Goal: Task Accomplishment & Management: Manage account settings

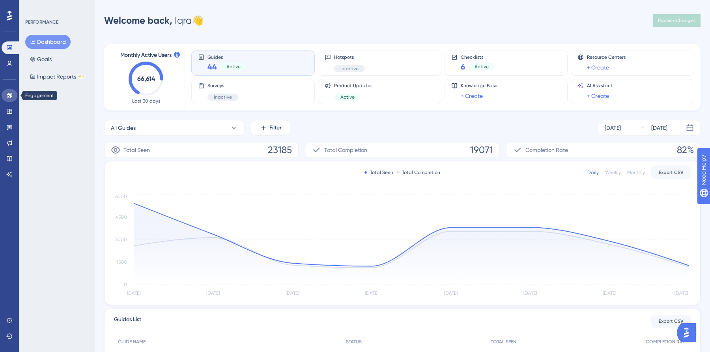
click at [8, 97] on icon at bounding box center [9, 95] width 6 height 6
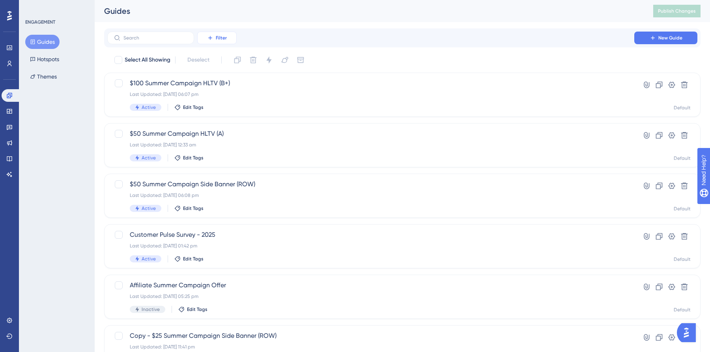
click at [208, 35] on icon at bounding box center [210, 38] width 6 height 6
click at [223, 113] on div "Status Status" at bounding box center [225, 108] width 32 height 16
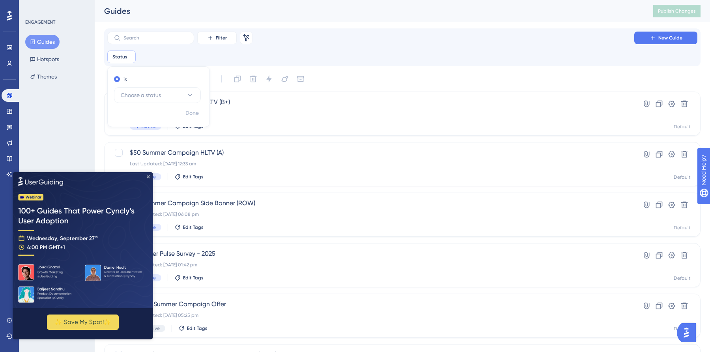
click at [147, 177] on icon "Close Preview" at bounding box center [148, 176] width 3 height 3
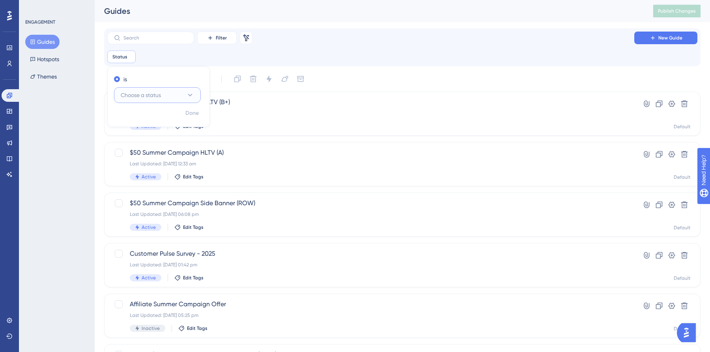
click at [153, 94] on span "Choose a status" at bounding box center [141, 94] width 40 height 9
click at [148, 120] on div "Active Active" at bounding box center [157, 119] width 64 height 16
click at [195, 109] on span "Done" at bounding box center [191, 112] width 13 height 9
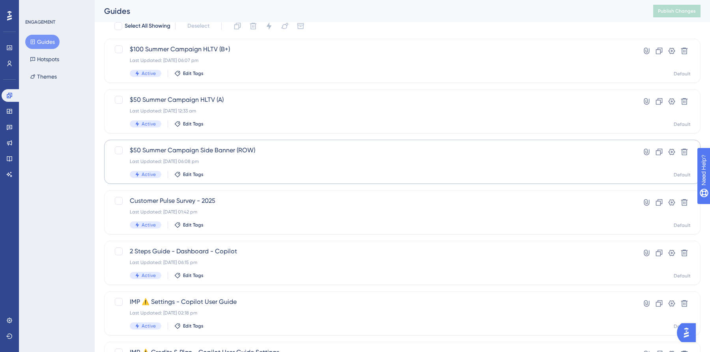
scroll to position [70, 0]
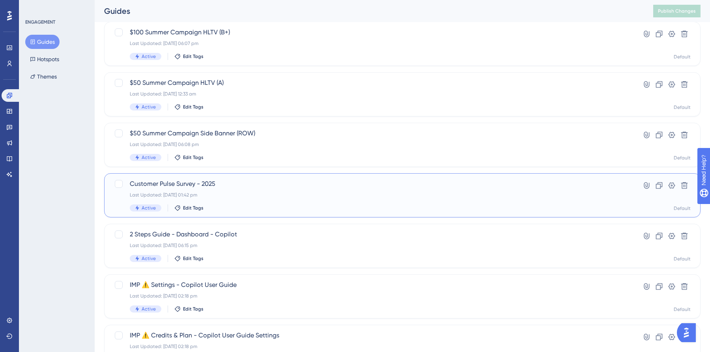
click at [181, 188] on span "Customer Pulse Survey - 2025" at bounding box center [371, 183] width 482 height 9
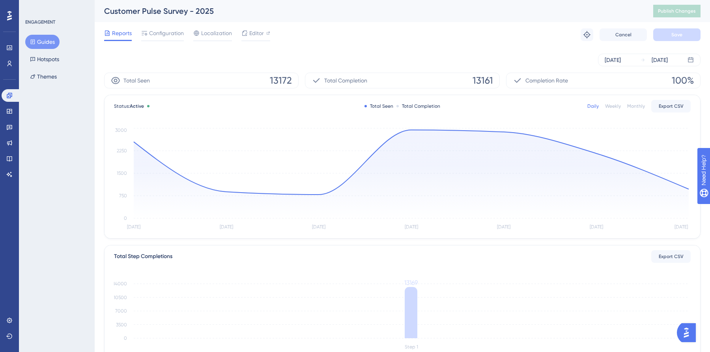
click at [95, 65] on div "Performance Users Engagement Widgets Feedback Product Updates Knowledge Base AI…" at bounding box center [402, 245] width 615 height 490
click at [180, 37] on span "Configuration" at bounding box center [166, 32] width 35 height 9
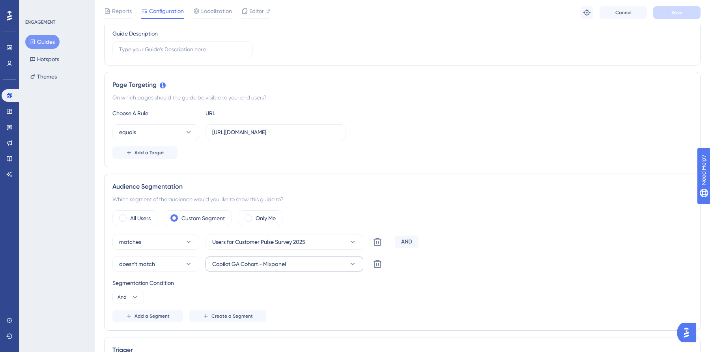
scroll to position [148, 0]
